Goal: Find specific page/section: Find specific page/section

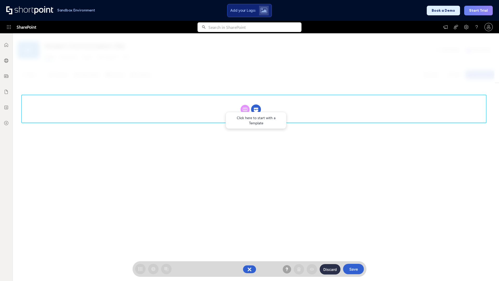
click at [256, 104] on circle at bounding box center [256, 109] width 10 height 10
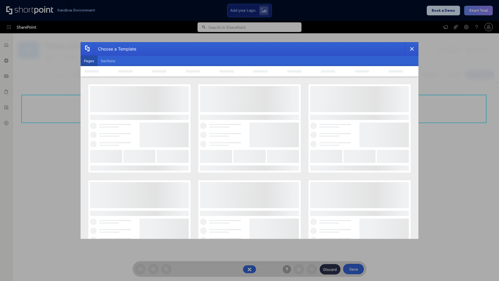
scroll to position [71, 0]
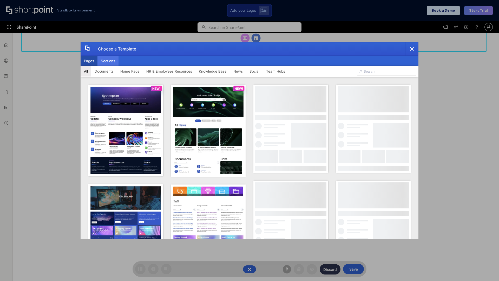
click at [108, 61] on button "Sections" at bounding box center [107, 61] width 21 height 10
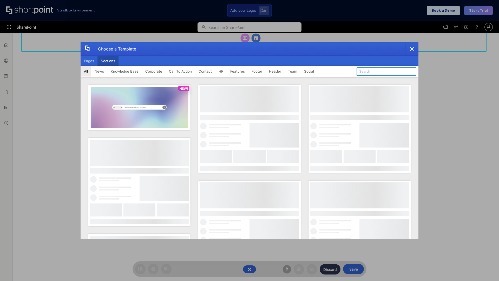
type input "Announcements"
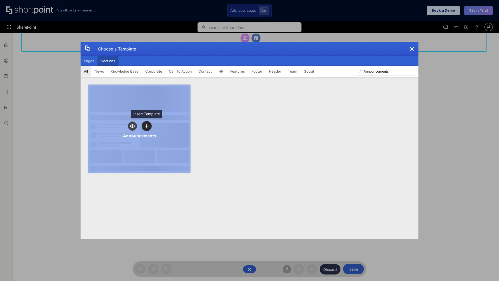
click at [147, 126] on icon "template selector" at bounding box center [147, 126] width 4 height 4
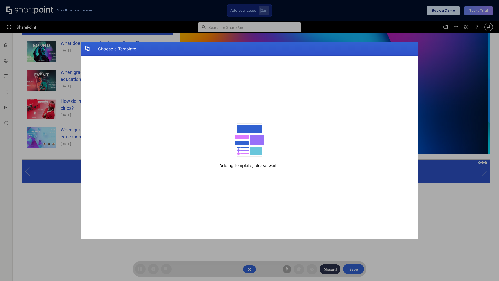
scroll to position [4, 4]
